Goal: Use online tool/utility: Utilize a website feature to perform a specific function

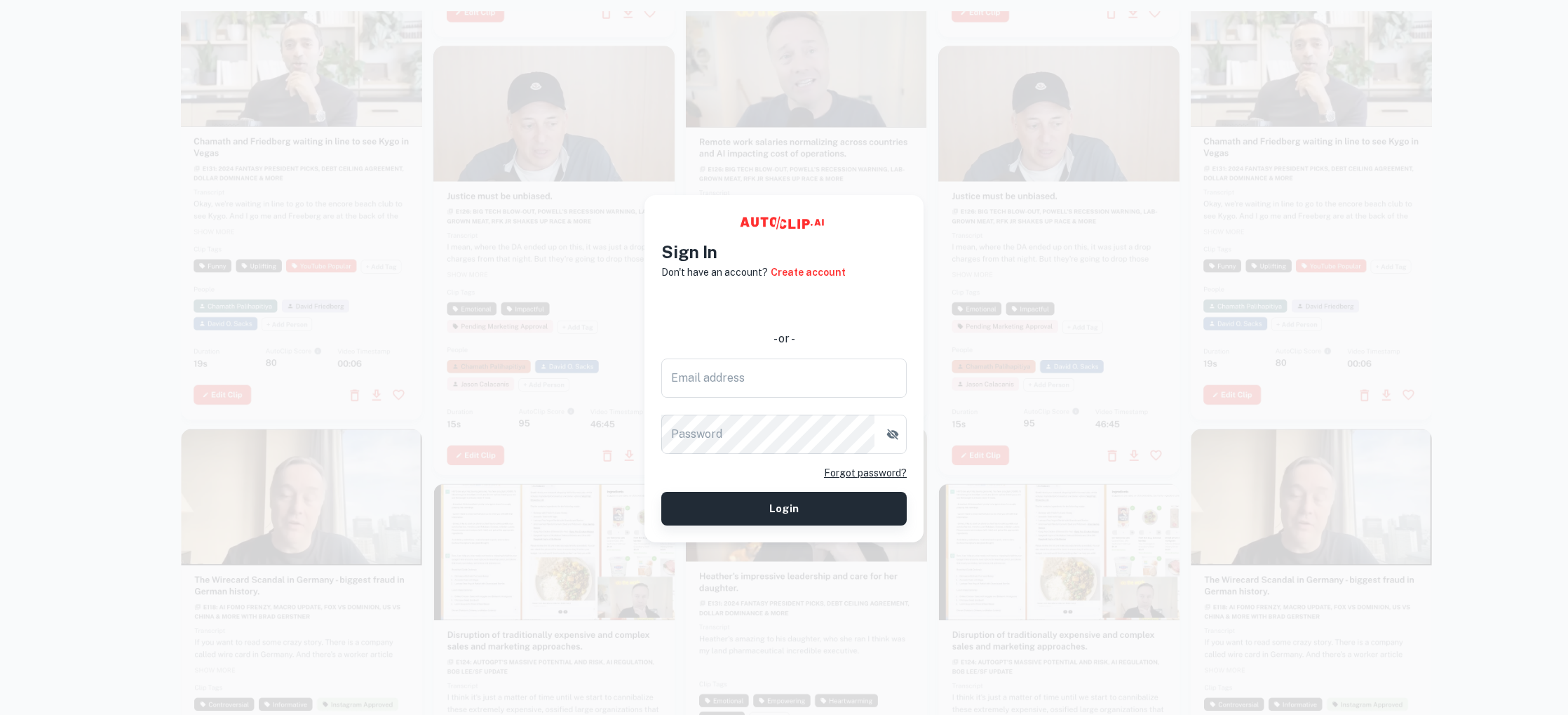
type input "[EMAIL_ADDRESS][DOMAIN_NAME]"
click at [810, 507] on button "Login" at bounding box center [783, 508] width 245 height 34
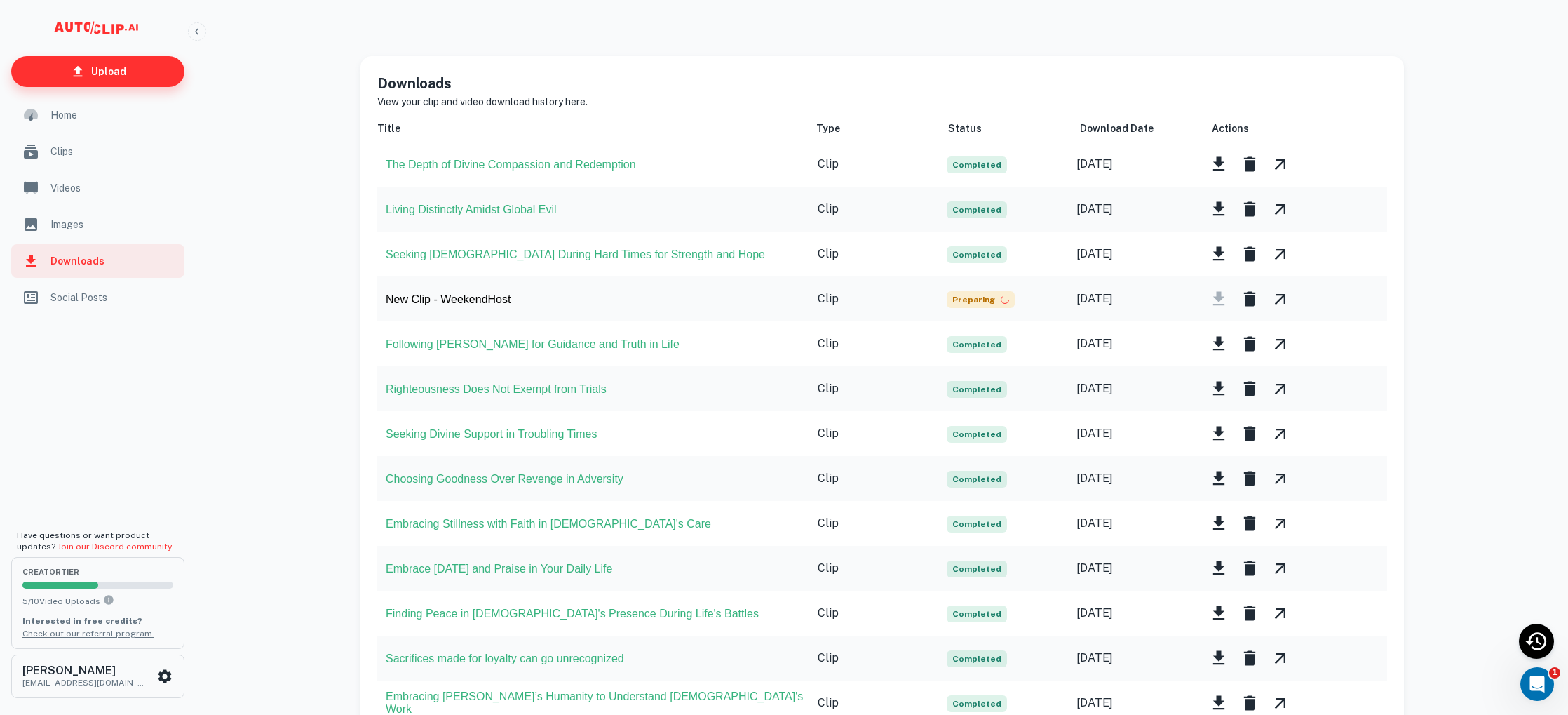
click at [91, 75] on link "Upload" at bounding box center [98, 71] width 173 height 31
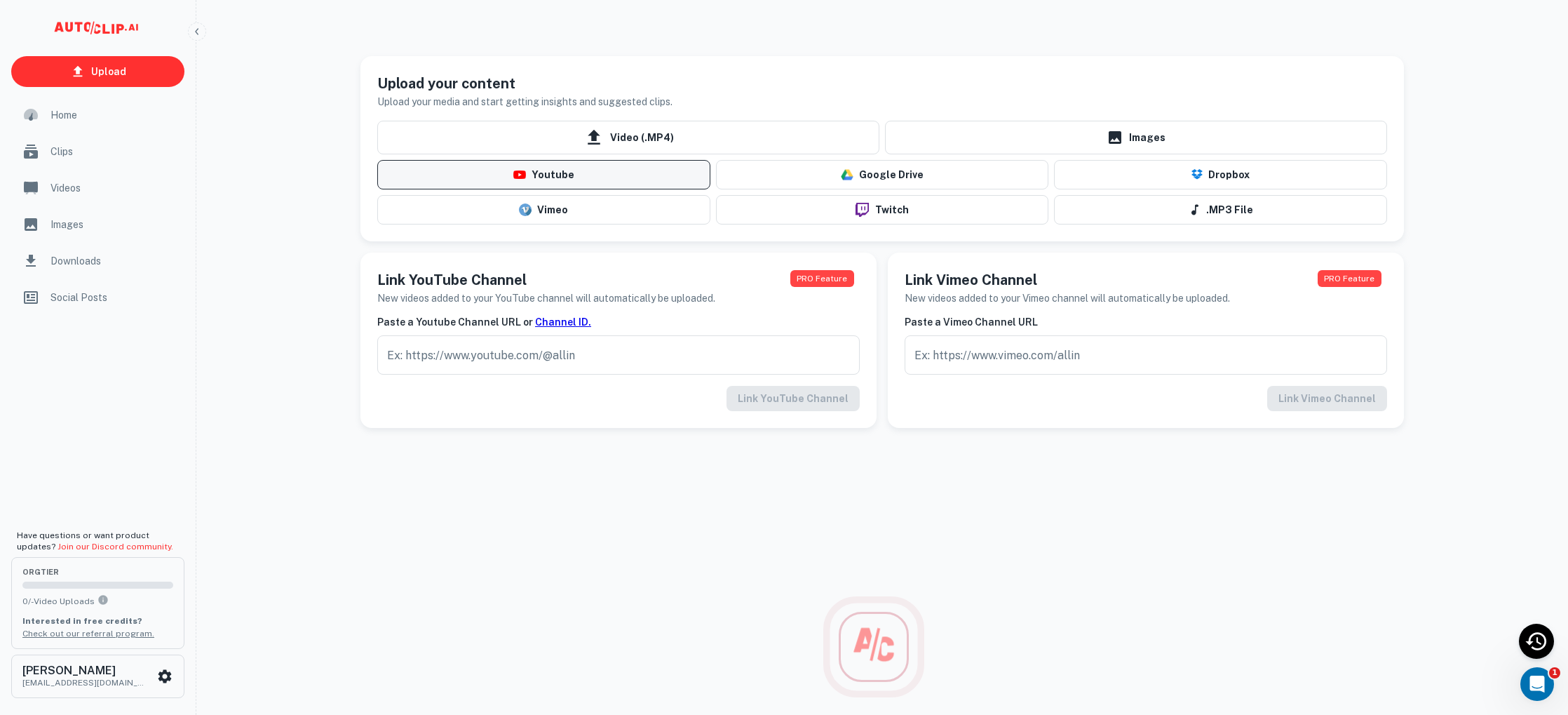
click at [537, 174] on button "Youtube" at bounding box center [544, 175] width 333 height 30
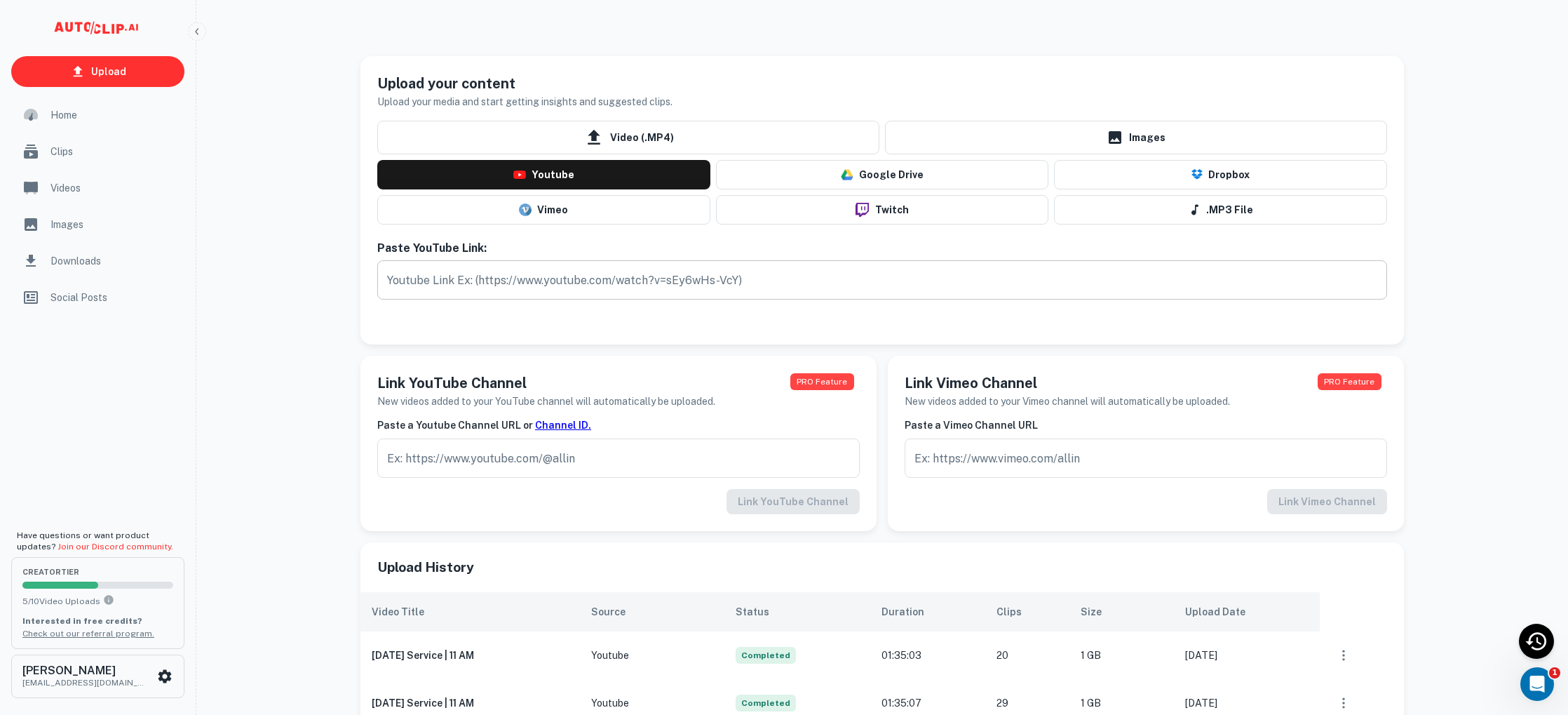
click at [480, 285] on input "text" at bounding box center [882, 280] width 1010 height 40
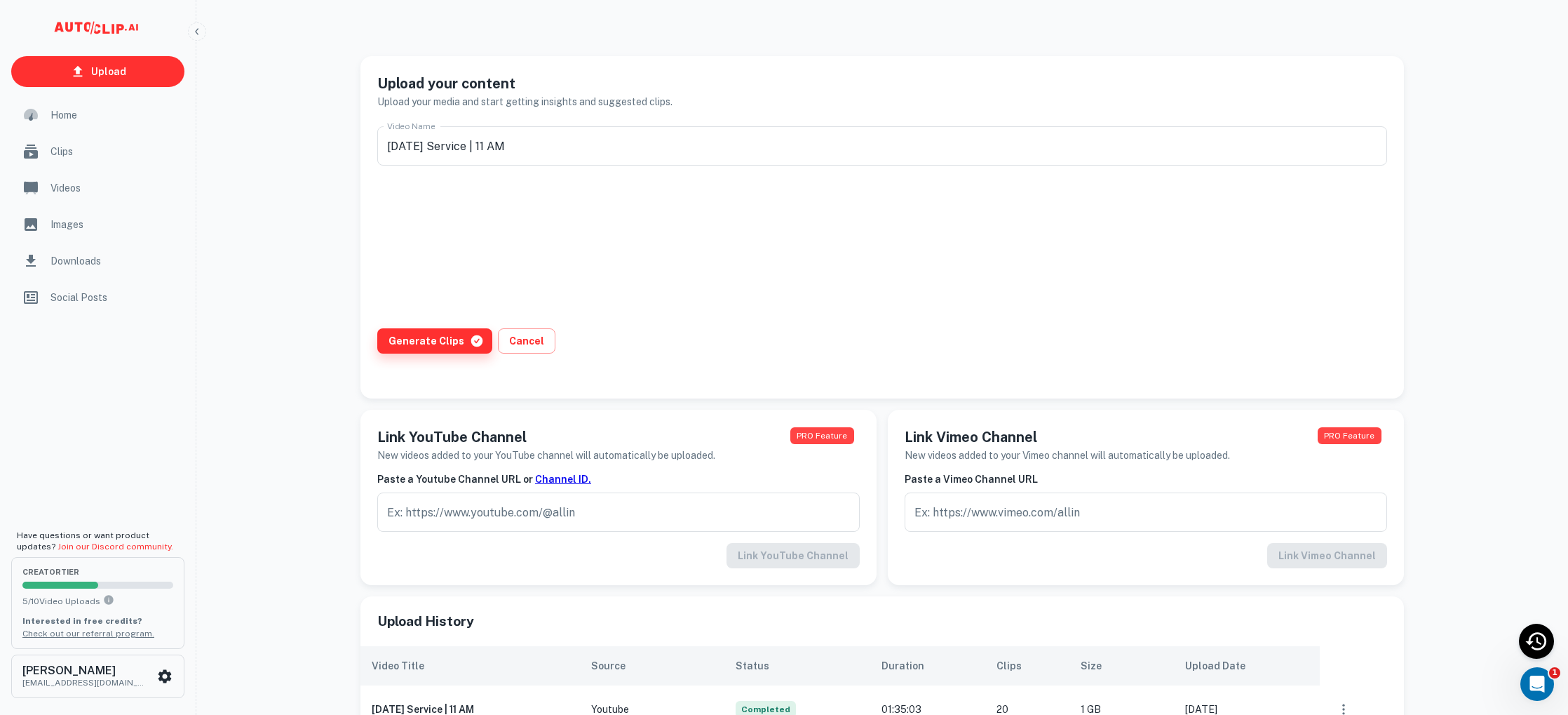
click at [434, 336] on button "Generate Clips" at bounding box center [435, 341] width 115 height 26
